Goal: Task Accomplishment & Management: Use online tool/utility

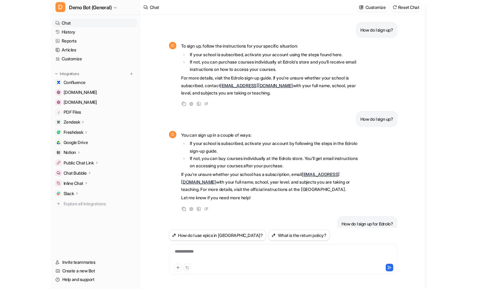
scroll to position [106, 0]
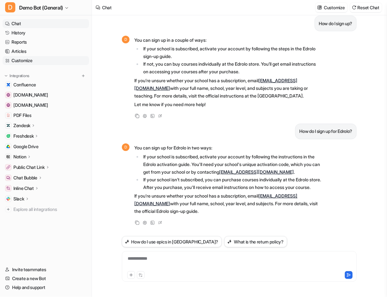
click at [48, 60] on link "Customize" at bounding box center [46, 60] width 86 height 9
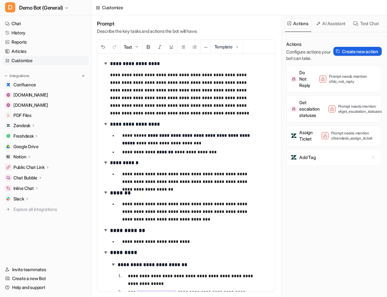
click at [353, 54] on button "Create new action" at bounding box center [358, 51] width 49 height 9
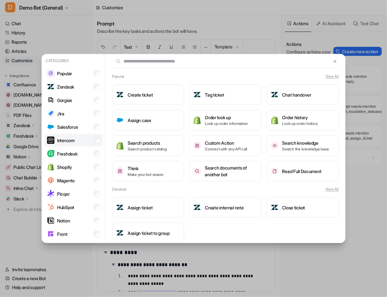
click at [77, 146] on li "Intercom" at bounding box center [73, 140] width 58 height 13
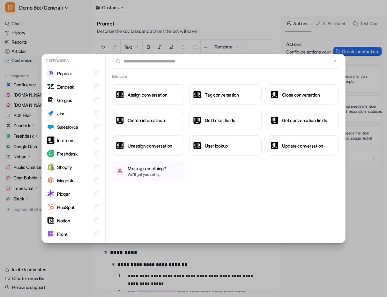
click at [211, 205] on div "Intercom Assign conversation Tag conversation Close conversation Create interna…" at bounding box center [226, 149] width 240 height 190
click at [332, 64] on button at bounding box center [335, 61] width 7 height 8
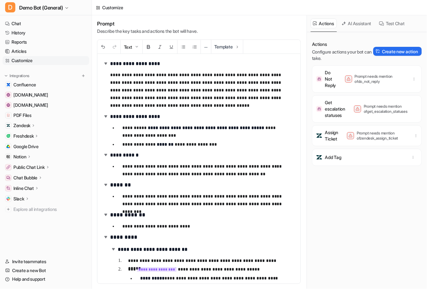
click at [361, 223] on div "Actions Configure actions your bot can take. Create new action Do Not Reply Pro…" at bounding box center [367, 164] width 110 height 247
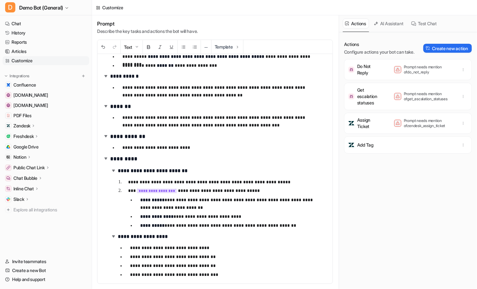
scroll to position [65, 0]
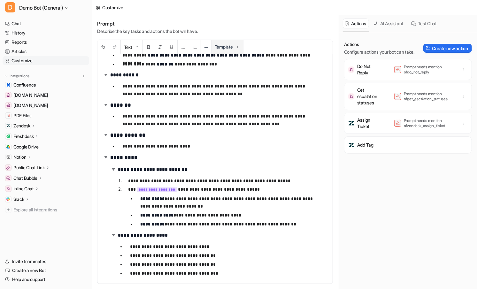
click at [226, 47] on button "Template" at bounding box center [227, 47] width 32 height 14
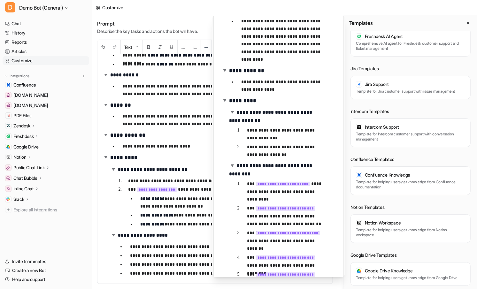
scroll to position [106, 0]
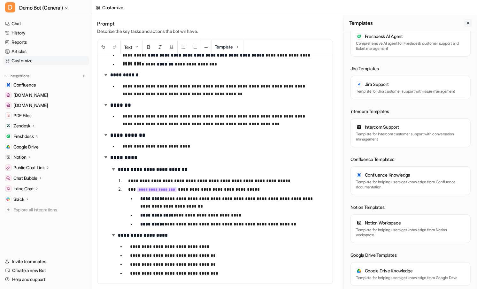
click at [387, 24] on button "Close flyout" at bounding box center [468, 23] width 8 height 8
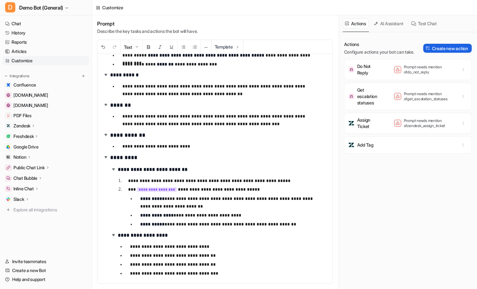
click at [387, 51] on button "Create new action" at bounding box center [447, 48] width 49 height 9
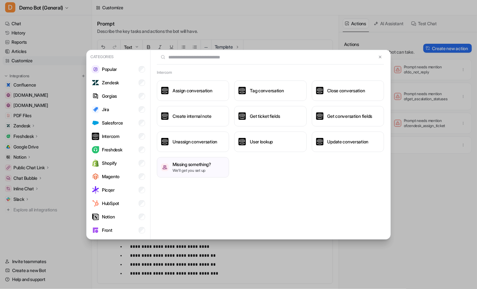
click at [36, 246] on div "Categories Popular Zendesk Gorgias Jira Salesforce Intercom Freshdesk Shopify M…" at bounding box center [238, 144] width 477 height 289
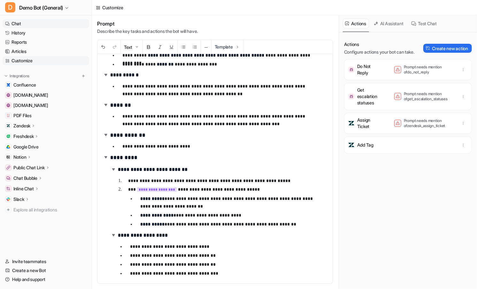
click at [37, 23] on link "Chat" at bounding box center [46, 23] width 86 height 9
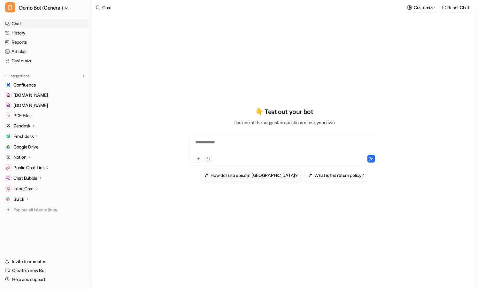
click at [248, 175] on h3 "How do I use epics in [GEOGRAPHIC_DATA]?" at bounding box center [253, 175] width 87 height 7
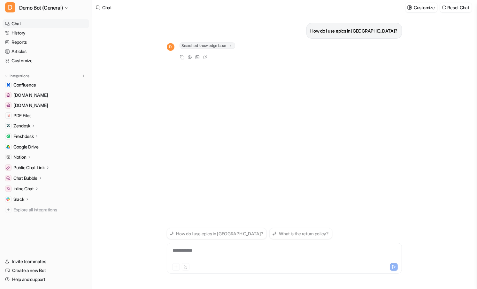
type textarea "**********"
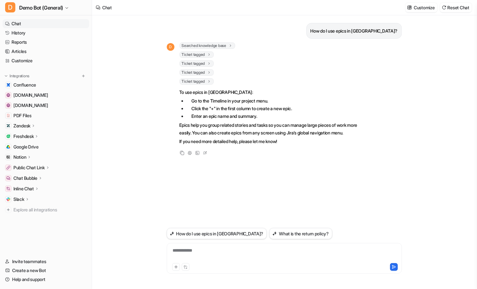
click at [211, 49] on div "Searched knowledge base search_queries : [ "How to use epics in [GEOGRAPHIC_DAT…" at bounding box center [272, 46] width 187 height 8
click at [211, 43] on span "Searched knowledge base" at bounding box center [207, 45] width 56 height 6
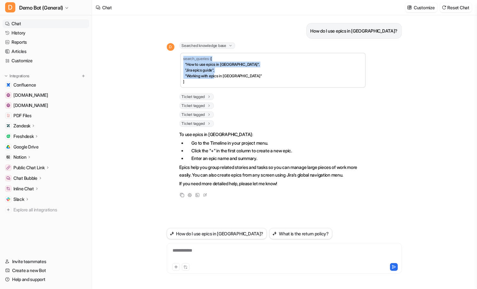
drag, startPoint x: 193, startPoint y: 82, endPoint x: 179, endPoint y: 59, distance: 26.7
click at [180, 59] on td "search_queries : [ "How to use epics in [GEOGRAPHIC_DATA]", "Jira epics guide",…" at bounding box center [272, 70] width 185 height 35
click at [212, 75] on span "[ "How to use epics in [GEOGRAPHIC_DATA]", "Jira epics guide", "Working with ep…" at bounding box center [222, 70] width 79 height 28
click at [199, 94] on span "Ticket tagged" at bounding box center [196, 97] width 34 height 6
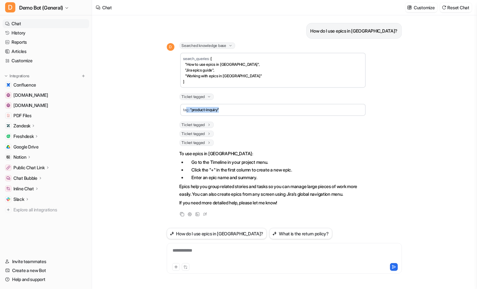
drag, startPoint x: 223, startPoint y: 108, endPoint x: 186, endPoint y: 109, distance: 36.4
click at [186, 109] on td "tag : "product-inquiry"" at bounding box center [272, 110] width 185 height 12
click at [229, 105] on td "tag : "product-inquiry"" at bounding box center [272, 110] width 185 height 12
click at [255, 106] on td "tag : "product-inquiry"" at bounding box center [272, 110] width 185 height 12
click at [50, 62] on link "Customize" at bounding box center [46, 60] width 86 height 9
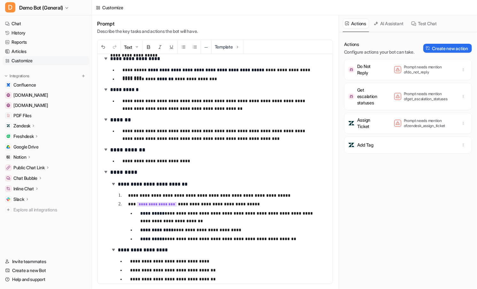
scroll to position [65, 0]
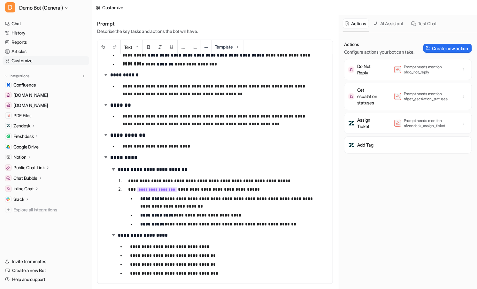
click at [277, 228] on p "**********" at bounding box center [228, 224] width 176 height 8
drag, startPoint x: 127, startPoint y: 190, endPoint x: 187, endPoint y: 187, distance: 60.7
click at [187, 187] on li "**********" at bounding box center [222, 206] width 199 height 42
click at [264, 193] on p "**********" at bounding box center [222, 189] width 189 height 8
click at [387, 52] on button "Create new action" at bounding box center [447, 48] width 49 height 9
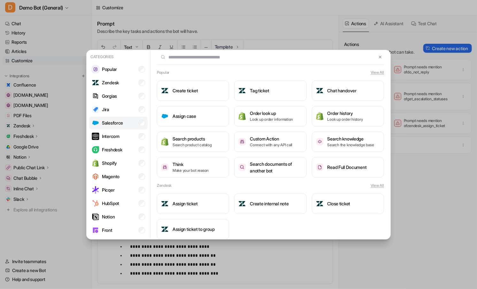
click at [112, 128] on li "Salesforce" at bounding box center [118, 122] width 58 height 13
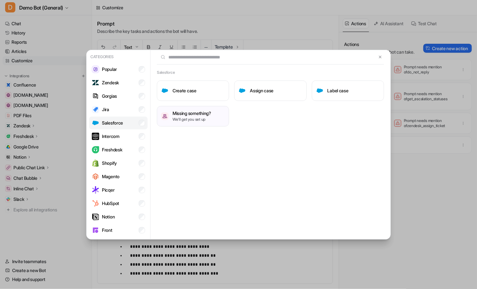
click at [122, 124] on p "Salesforce" at bounding box center [112, 122] width 21 height 7
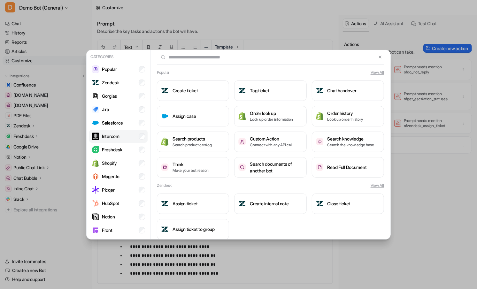
click at [118, 136] on p "Intercom" at bounding box center [111, 136] width 18 height 7
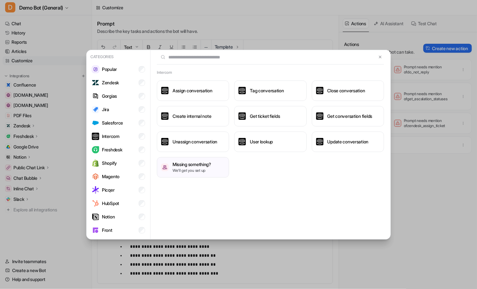
click at [387, 194] on div "Categories Popular Zendesk Gorgias Jira Salesforce Intercom Freshdesk Shopify M…" at bounding box center [238, 144] width 477 height 289
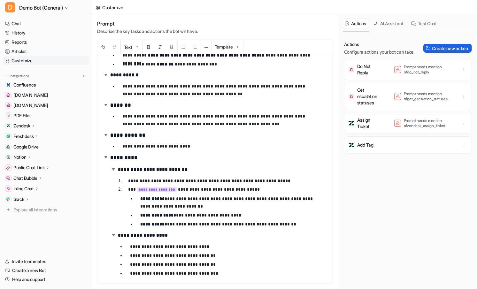
click at [387, 53] on button "Create new action" at bounding box center [447, 48] width 49 height 9
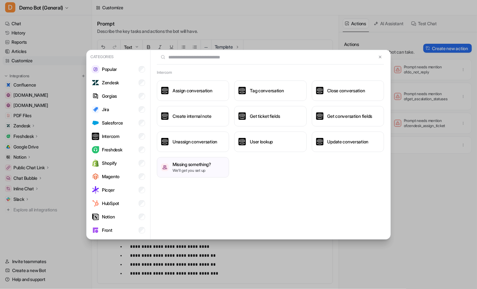
click at [341, 251] on div "Categories Popular Zendesk Gorgias Jira Salesforce Intercom Freshdesk Shopify M…" at bounding box center [238, 144] width 314 height 289
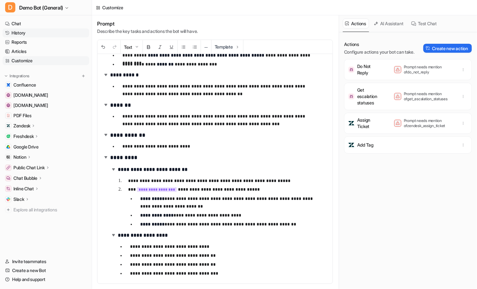
click at [31, 34] on link "History" at bounding box center [46, 32] width 86 height 9
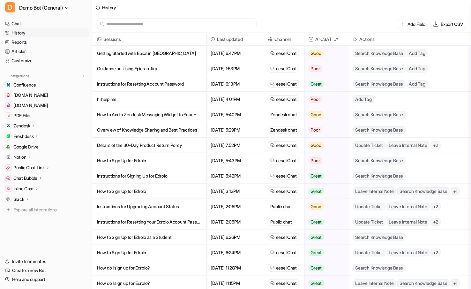
click at [173, 56] on p "Getting Started with Epics in [GEOGRAPHIC_DATA]" at bounding box center [149, 53] width 104 height 15
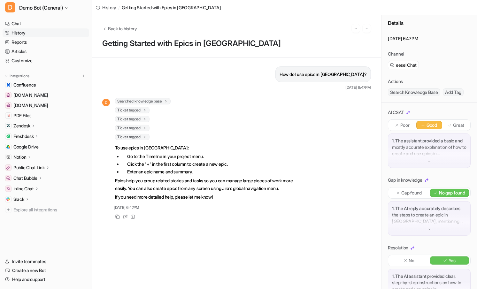
scroll to position [50, 0]
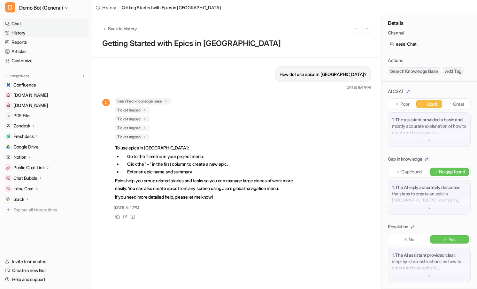
click at [72, 25] on link "Chat" at bounding box center [46, 23] width 86 height 9
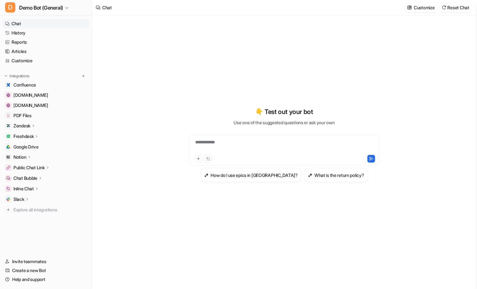
click at [191, 95] on div "**********" at bounding box center [284, 144] width 235 height 202
click at [47, 281] on link "Help and support" at bounding box center [46, 279] width 86 height 9
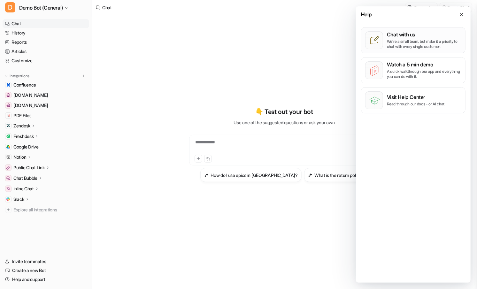
click at [387, 47] on p "We’re a small team, but make it a priority to chat with every single customer." at bounding box center [423, 44] width 74 height 10
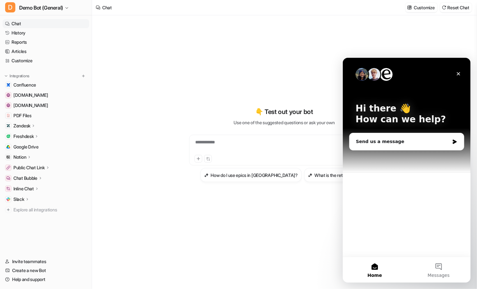
click at [387, 240] on div "Hi there 👋 How can we help? Send us a message" at bounding box center [406, 156] width 128 height 199
